Goal: Task Accomplishment & Management: Manage account settings

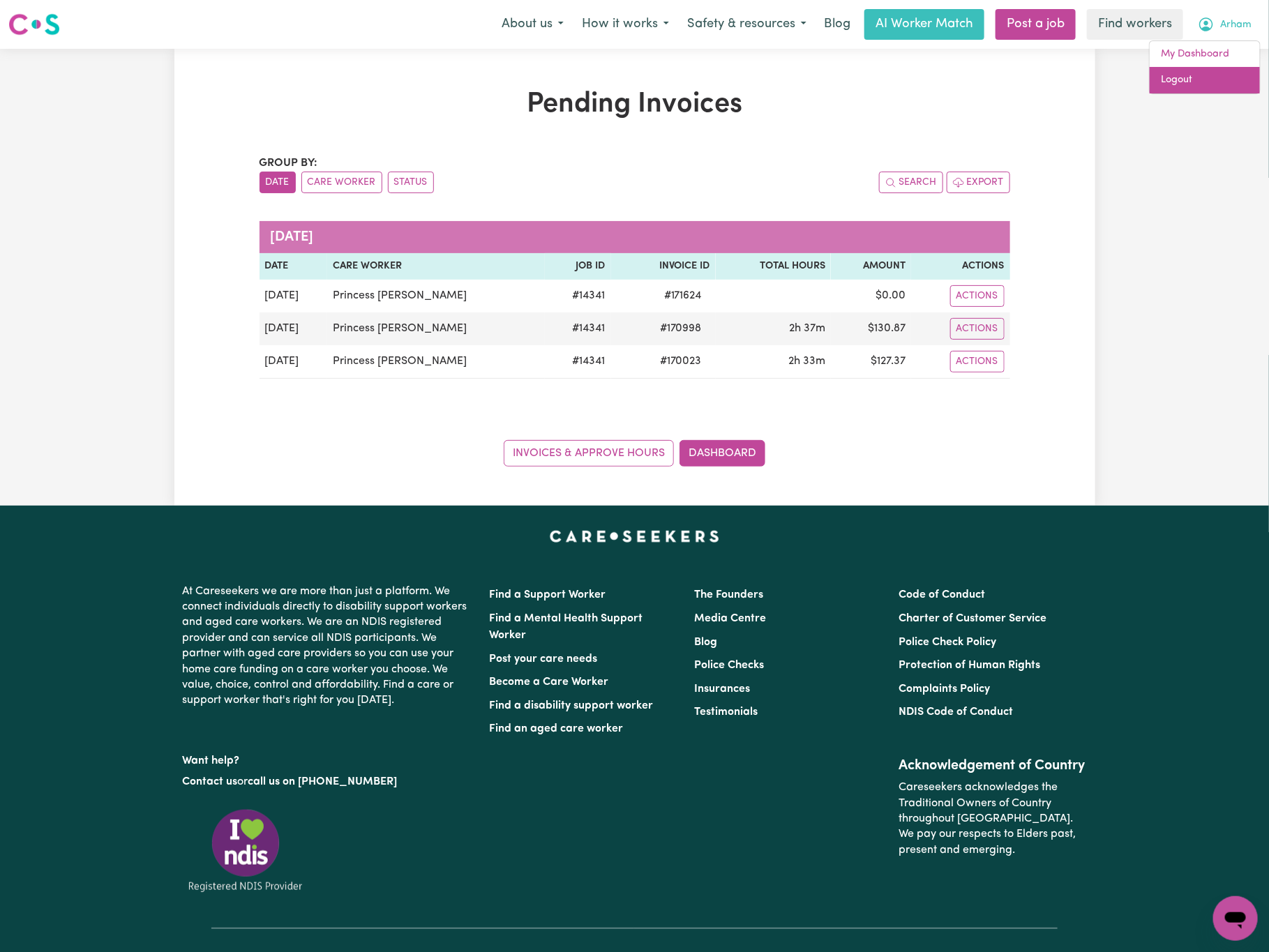
click at [1229, 82] on link "Logout" at bounding box center [1205, 80] width 110 height 26
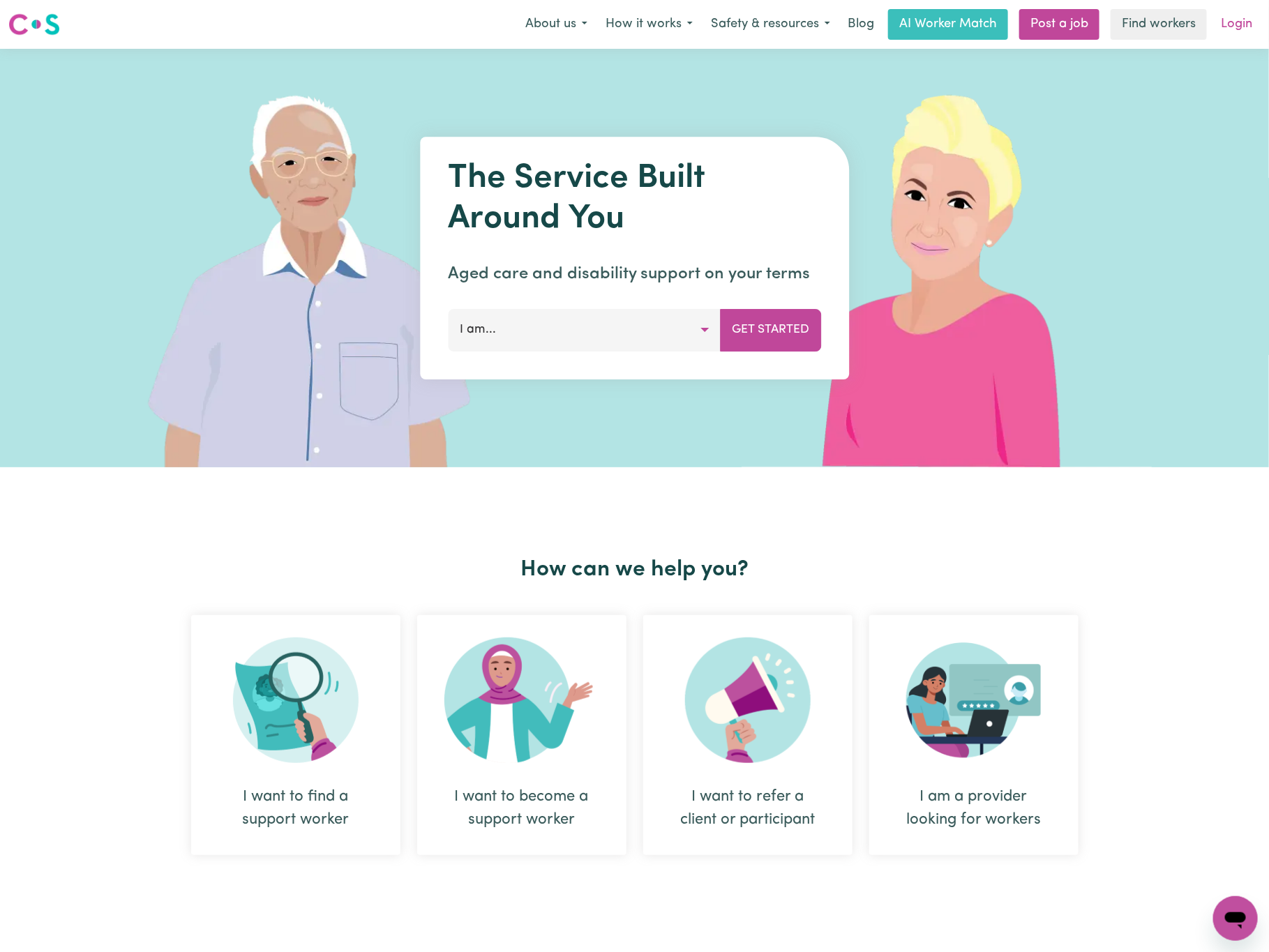
click at [1240, 25] on link "Login" at bounding box center [1236, 25] width 48 height 31
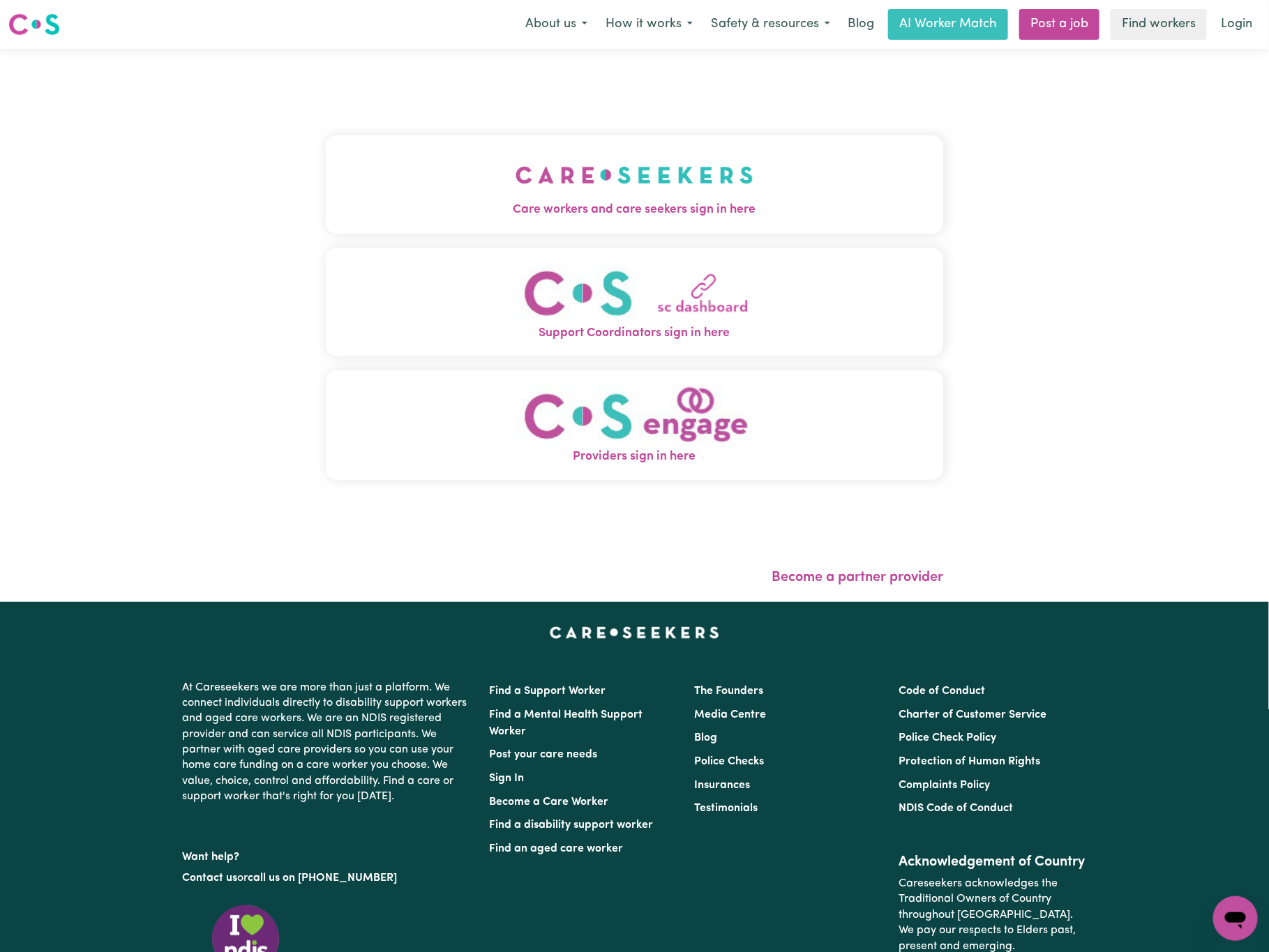
click at [599, 171] on img "Care workers and care seekers sign in here" at bounding box center [634, 175] width 238 height 52
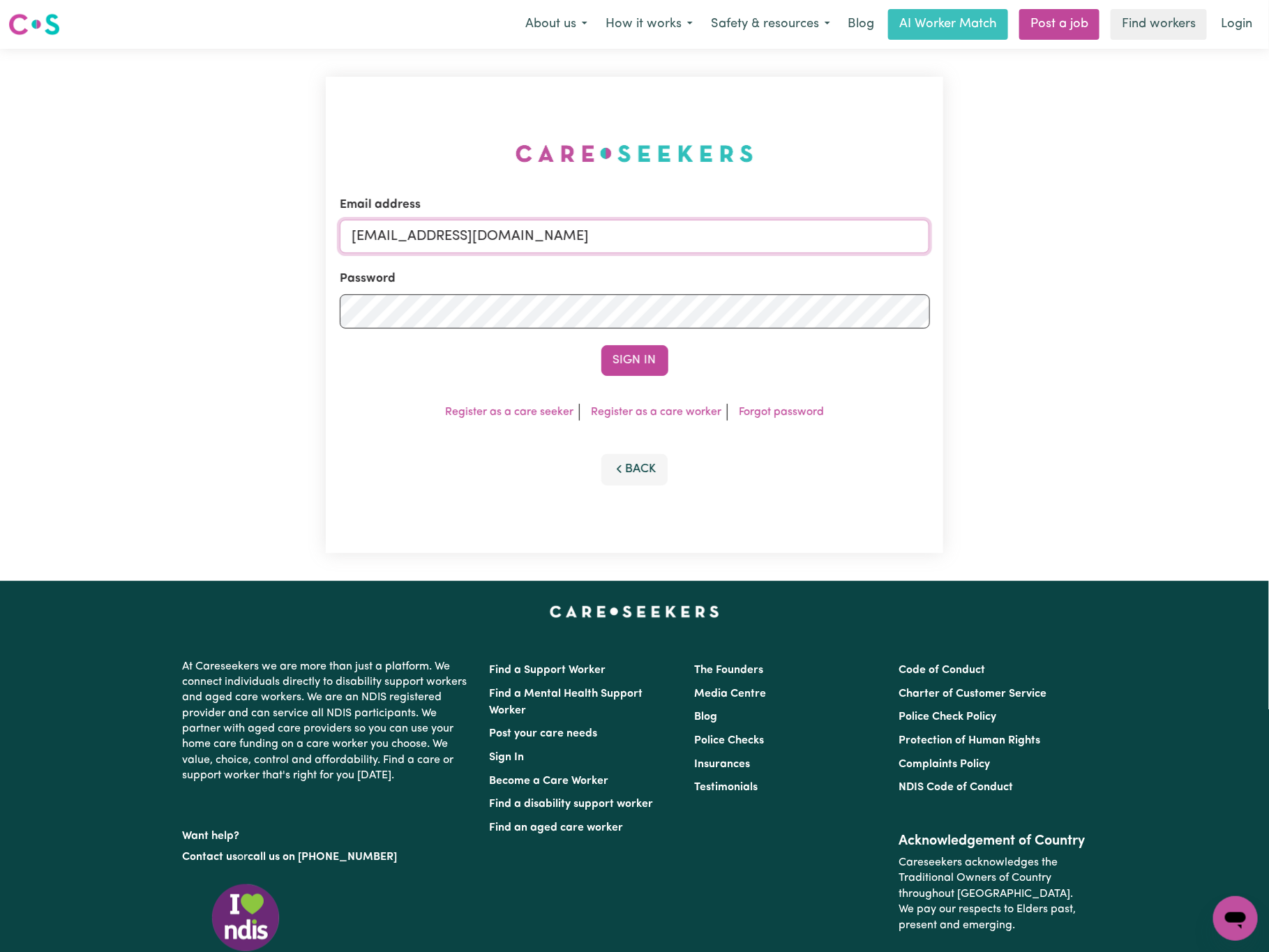
drag, startPoint x: 425, startPoint y: 224, endPoint x: 951, endPoint y: 218, distance: 526.0
click at [948, 216] on div "Email address [EMAIL_ADDRESS][DOMAIN_NAME] Password Sign In Register as a care …" at bounding box center [635, 315] width 635 height 532
paste input "[EMAIL_ADDRESS][DOMAIN_NAME]"
type input "superuser~[EMAIL_ADDRESS][DOMAIN_NAME]"
click at [602, 345] on button "Sign In" at bounding box center [635, 361] width 67 height 31
